Goal: Task Accomplishment & Management: Manage account settings

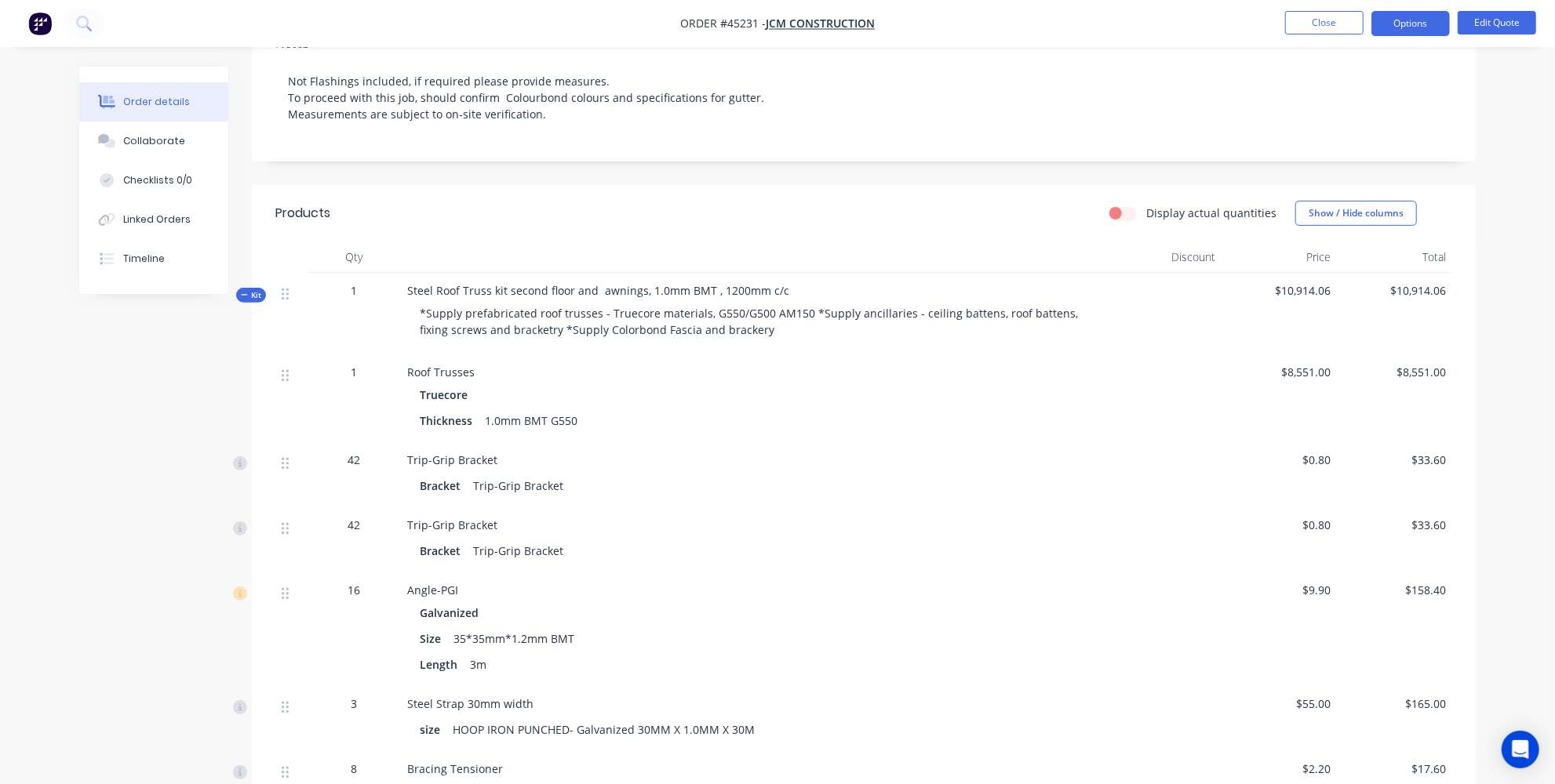
scroll to position [114, 0]
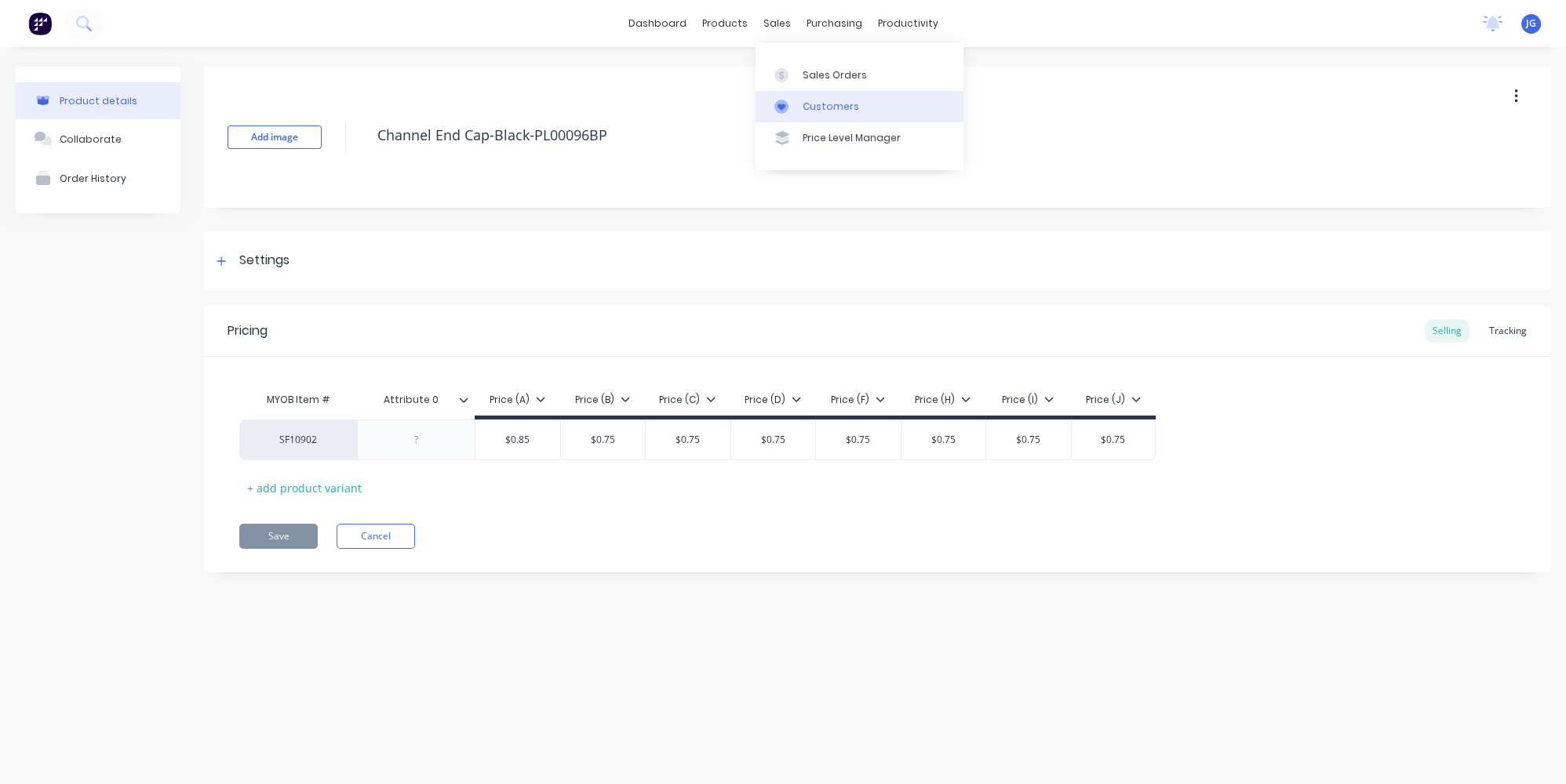
drag, startPoint x: 803, startPoint y: 99, endPoint x: 779, endPoint y: 100, distance: 24.0
click at [803, 100] on div "Customers" at bounding box center [831, 107] width 56 height 15
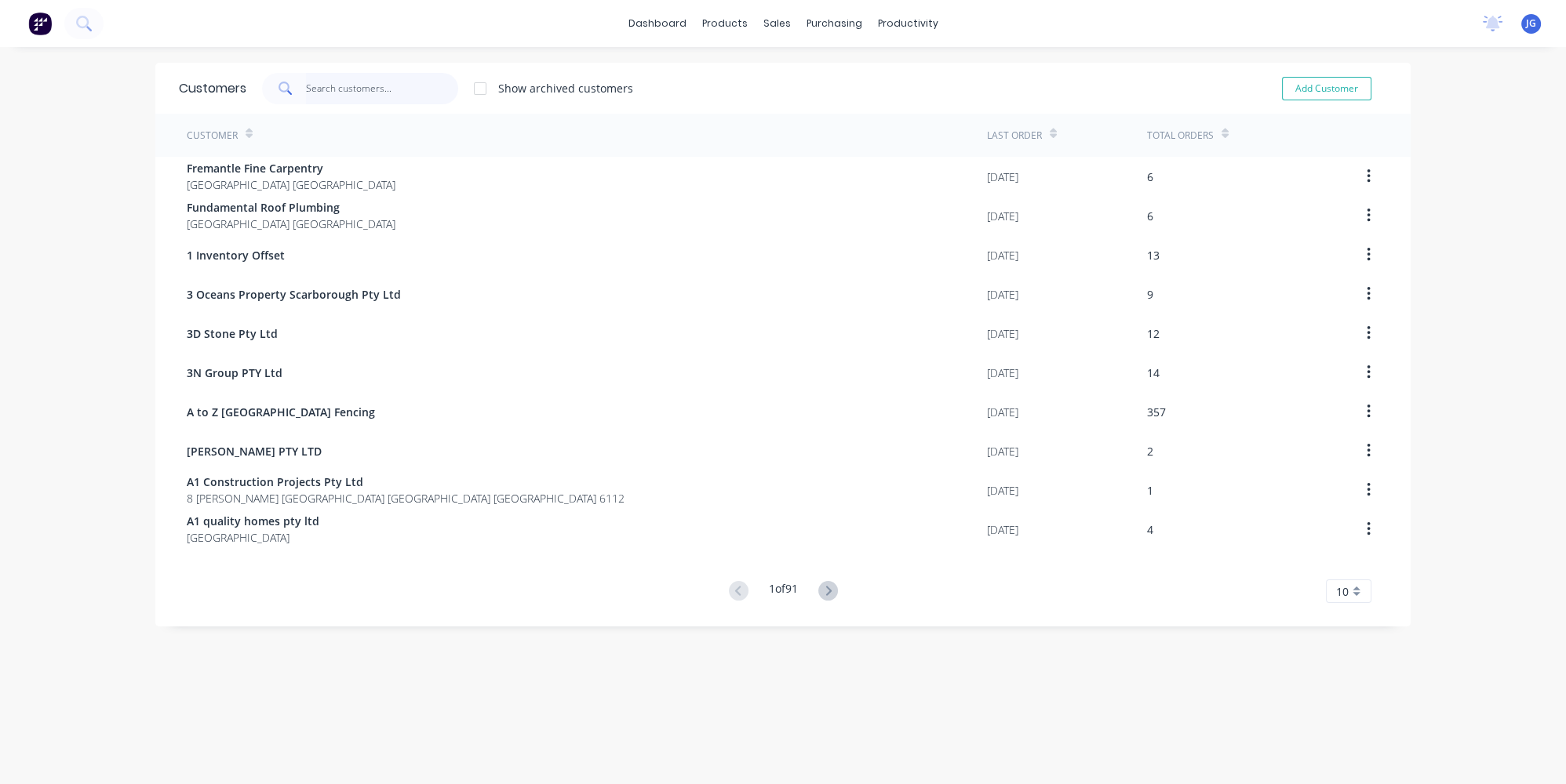
click at [387, 92] on input "text" at bounding box center [383, 88] width 153 height 32
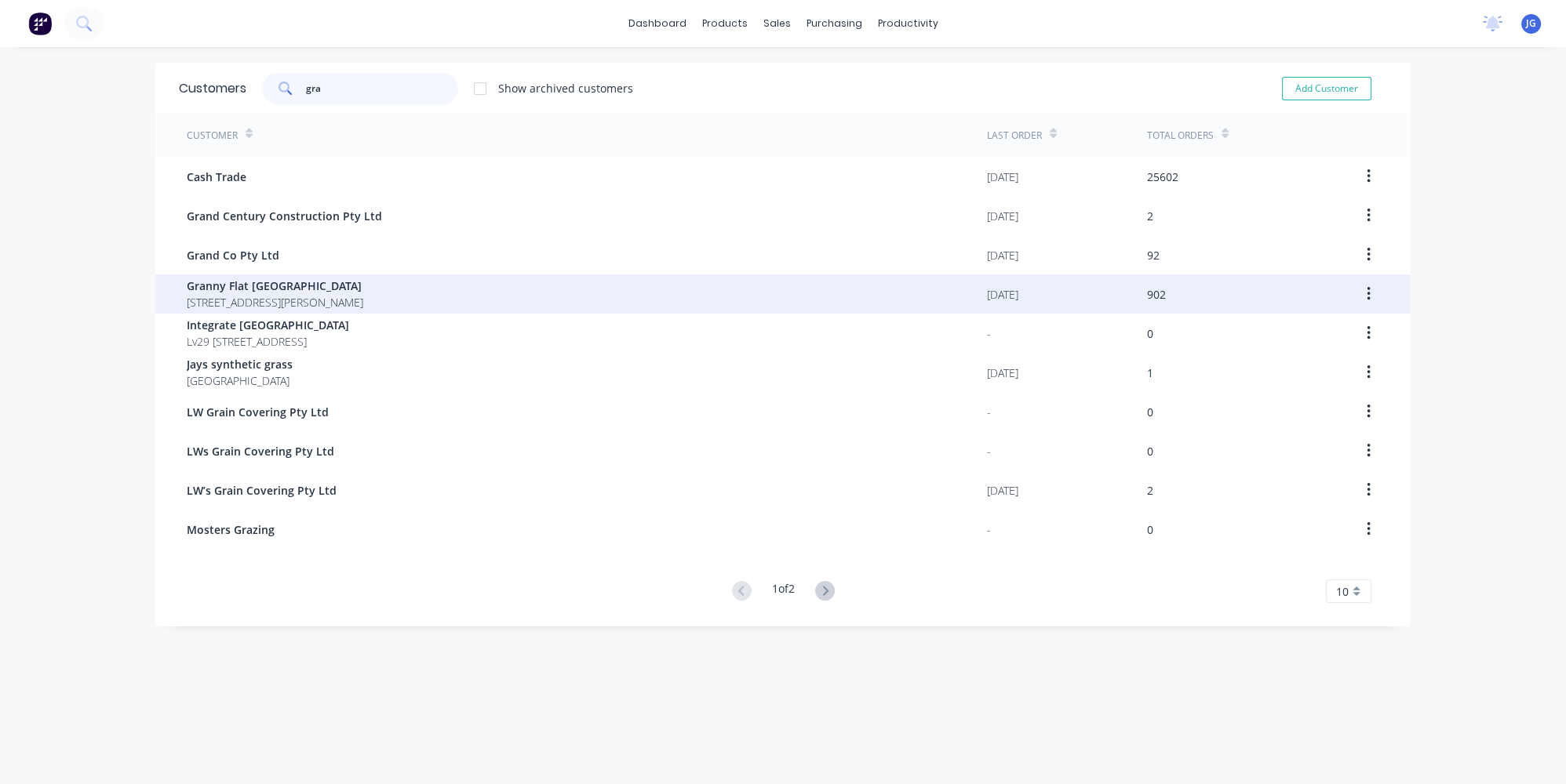
type input "gra"
click at [280, 290] on span "Granny Flat [GEOGRAPHIC_DATA]" at bounding box center [274, 286] width 176 height 16
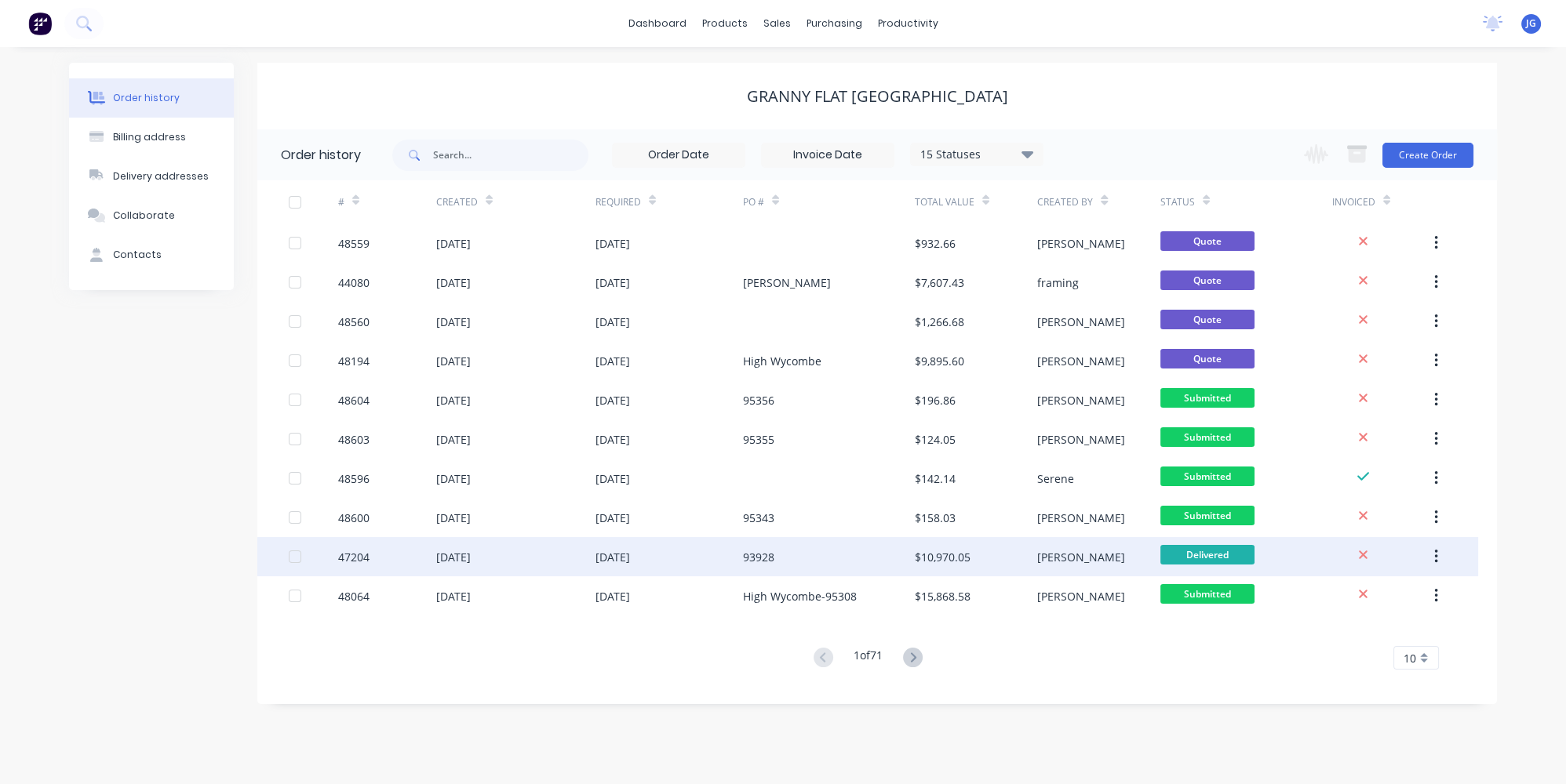
click at [772, 570] on div "93928" at bounding box center [828, 556] width 172 height 39
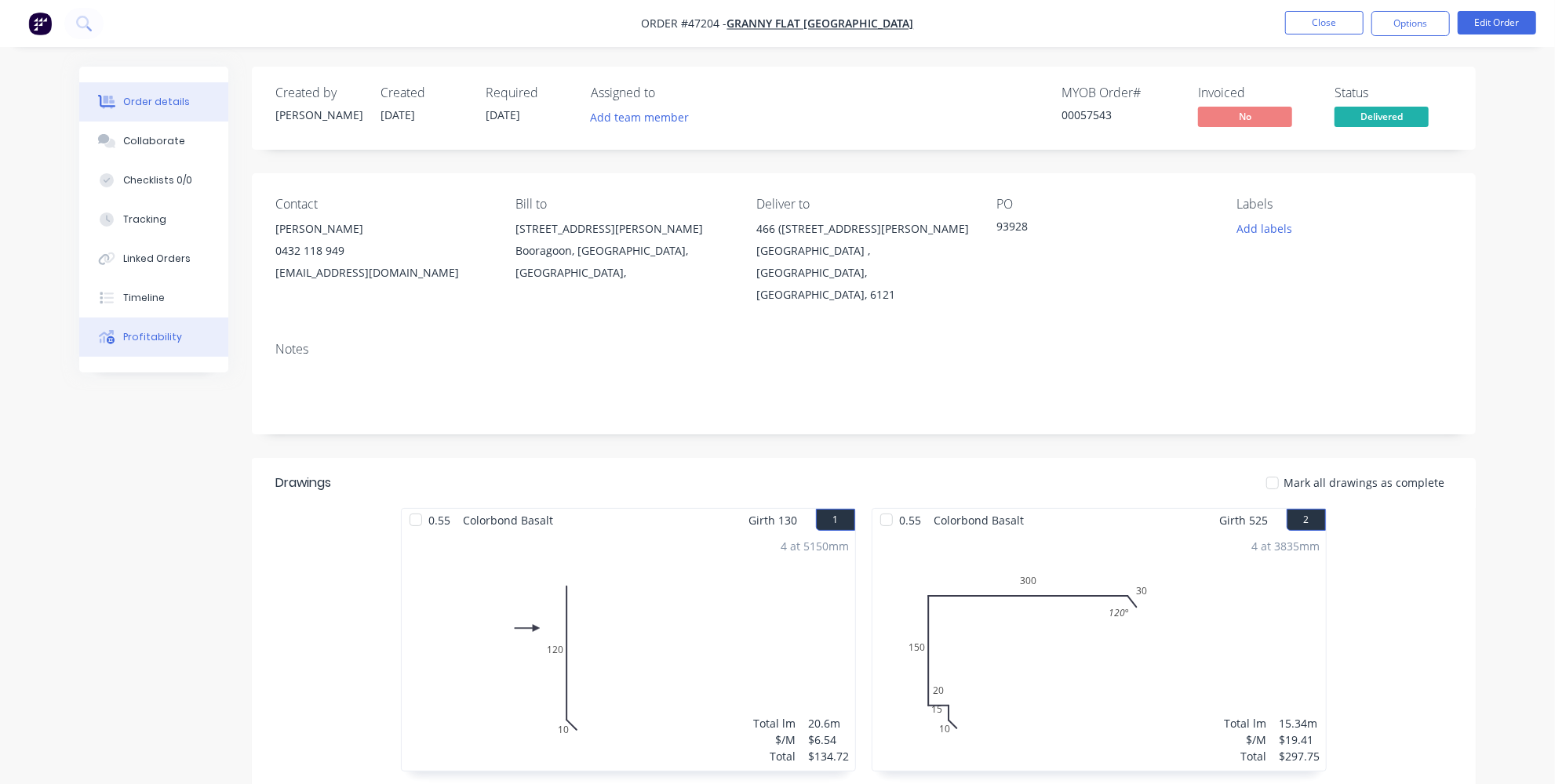
click at [132, 334] on div "Profitability" at bounding box center [153, 337] width 59 height 15
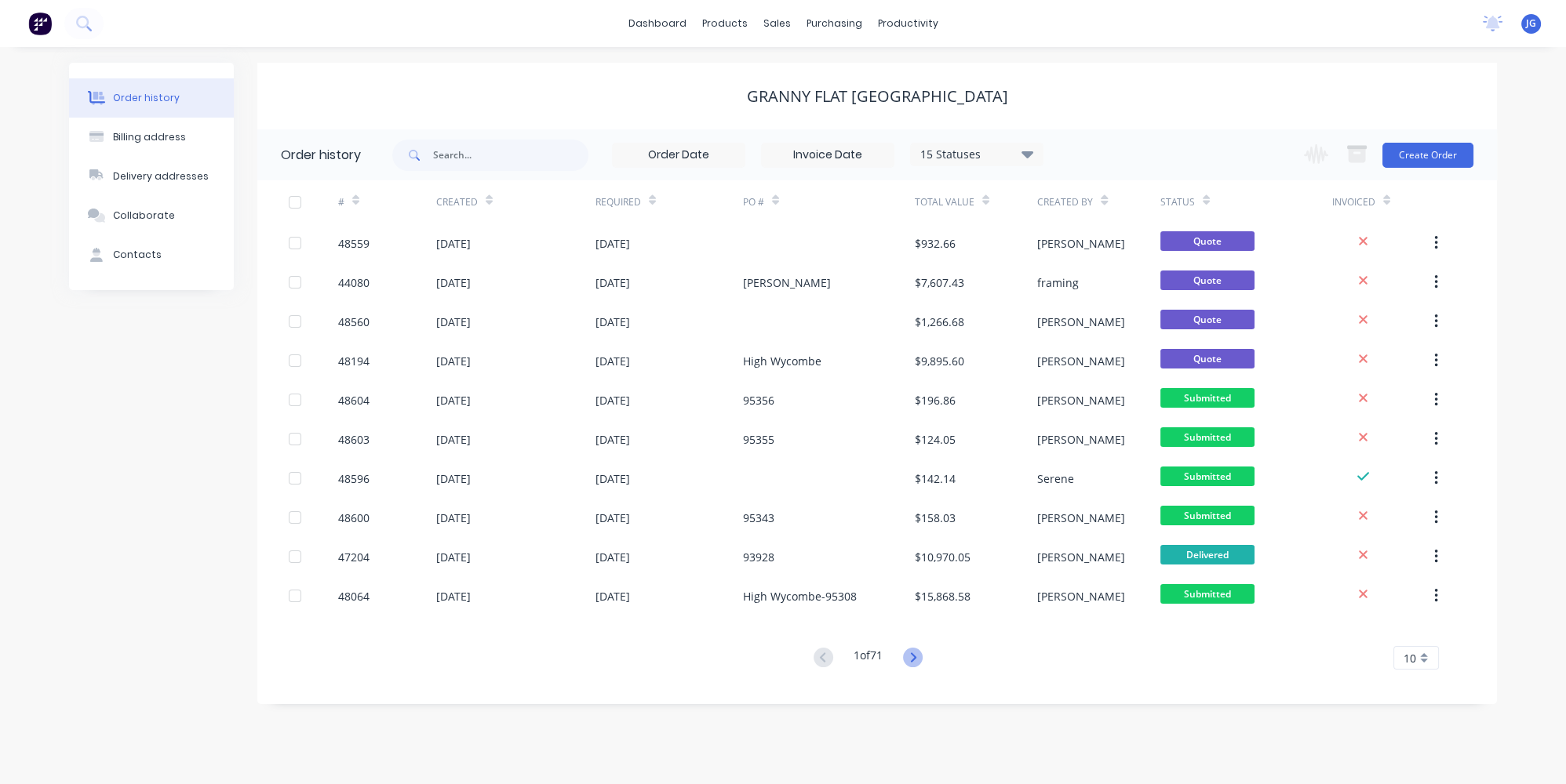
click at [920, 658] on icon at bounding box center [913, 658] width 20 height 20
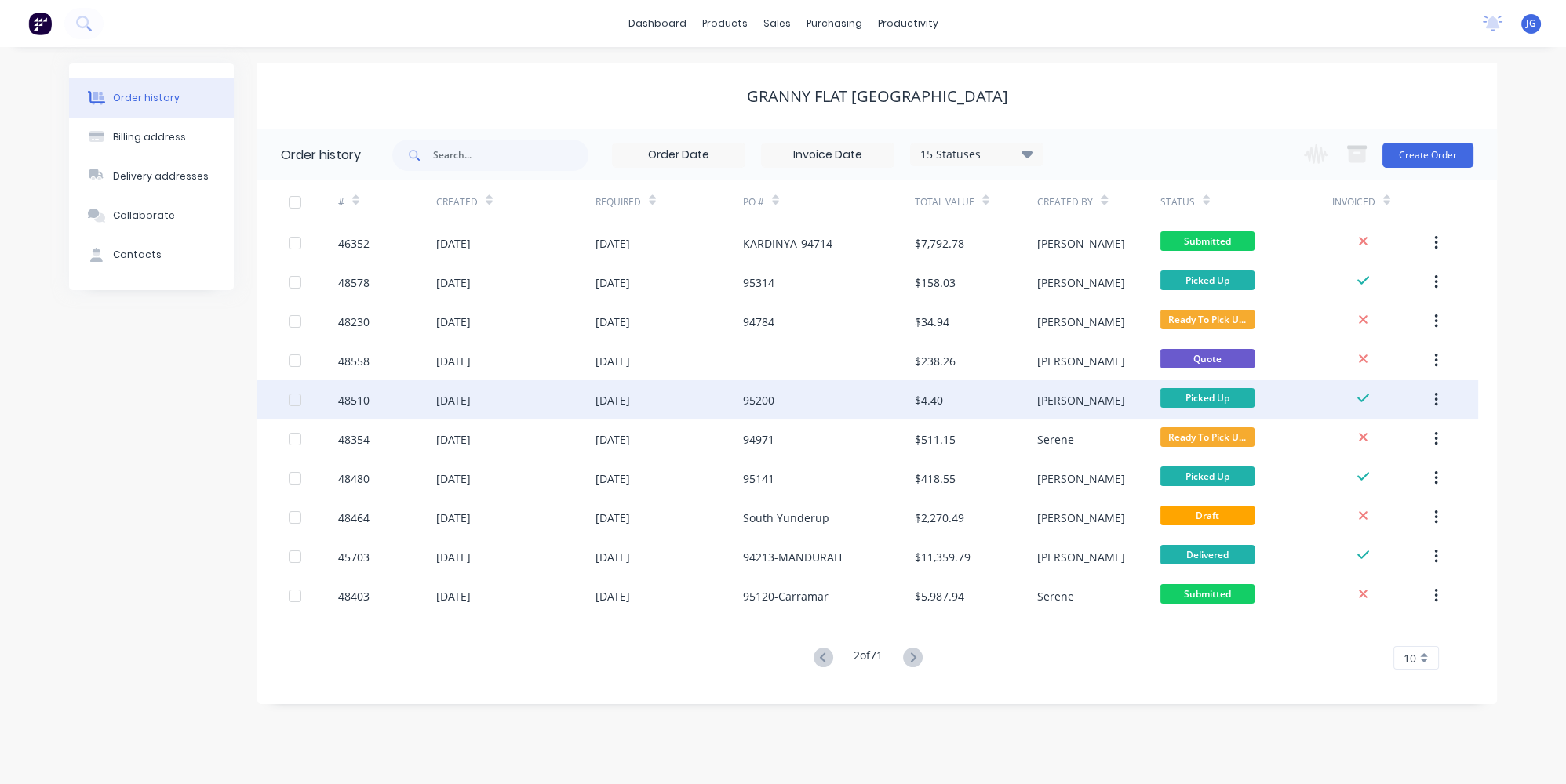
click at [919, 412] on div "$4.40" at bounding box center [975, 400] width 123 height 39
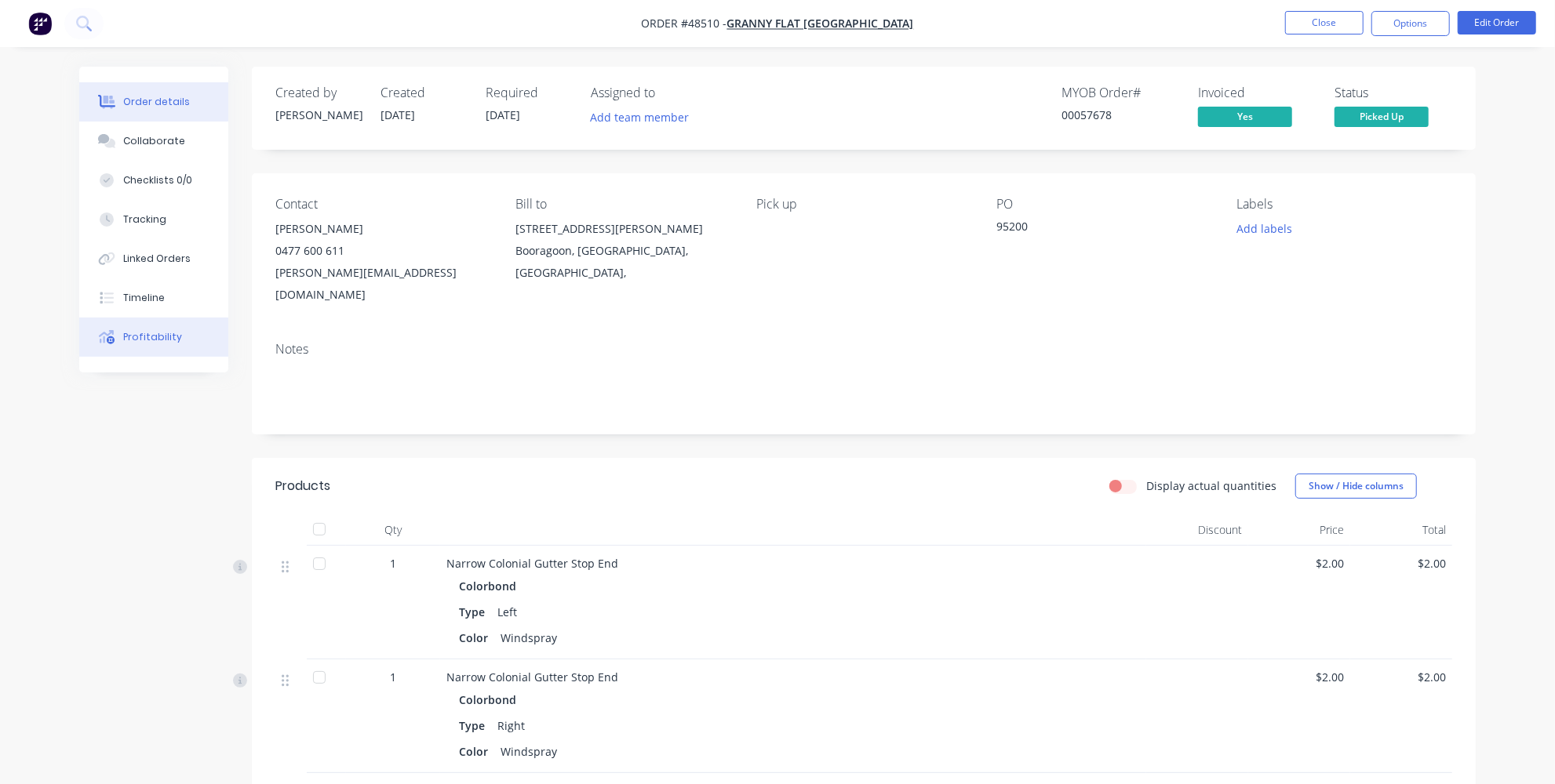
click at [116, 336] on div at bounding box center [106, 337] width 24 height 15
